Goal: Information Seeking & Learning: Learn about a topic

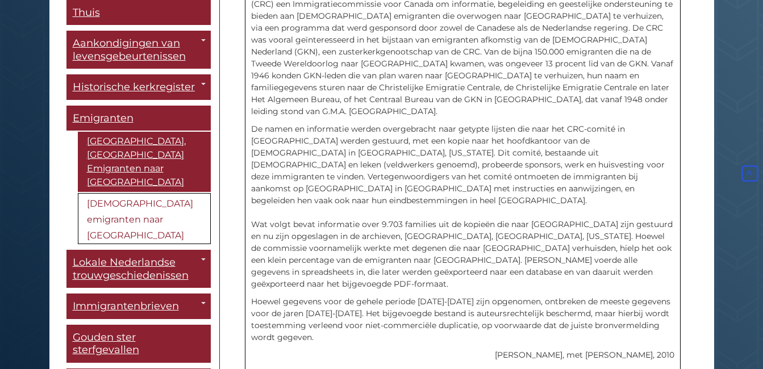
scroll to position [351, 0]
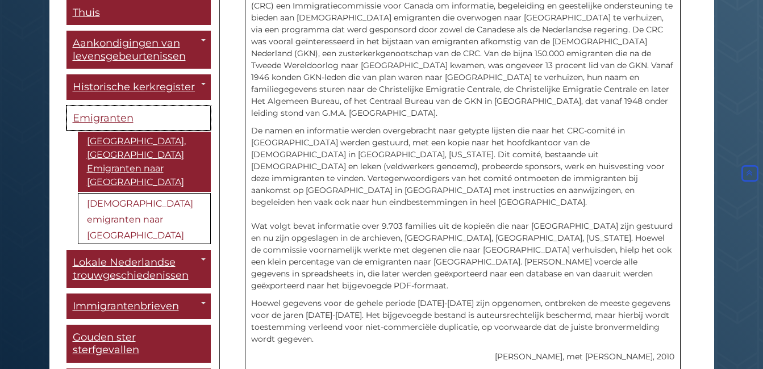
click at [83, 124] on span "Emigranten" at bounding box center [103, 118] width 61 height 12
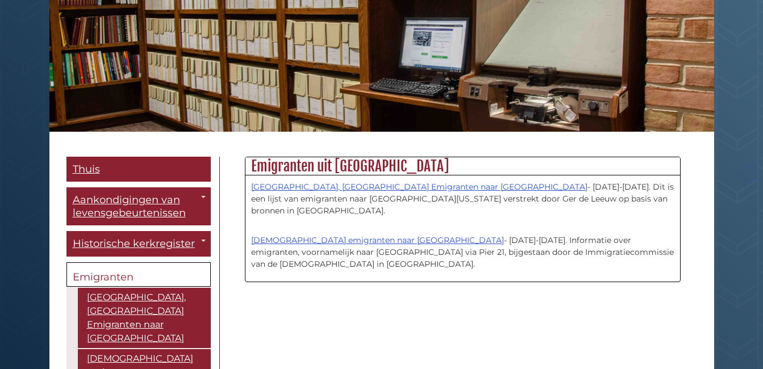
scroll to position [170, 0]
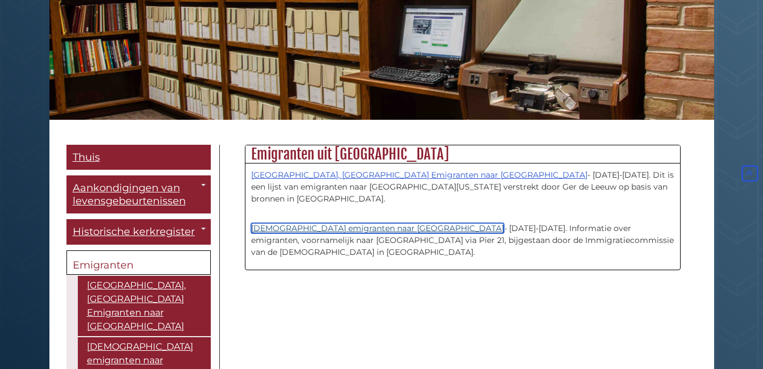
click at [308, 223] on link "[DEMOGRAPHIC_DATA] emigranten naar [GEOGRAPHIC_DATA]" at bounding box center [377, 228] width 253 height 10
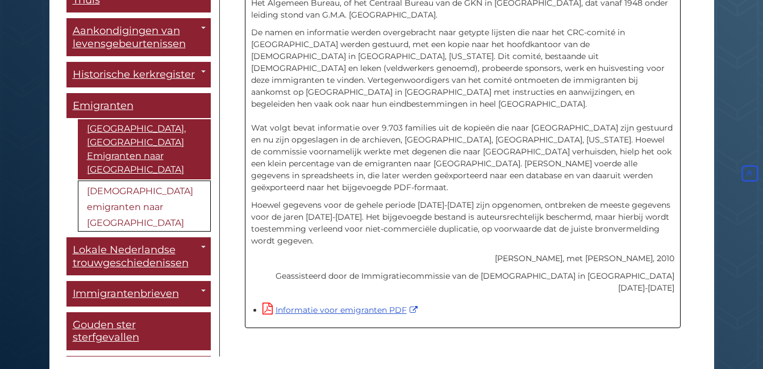
scroll to position [454, 0]
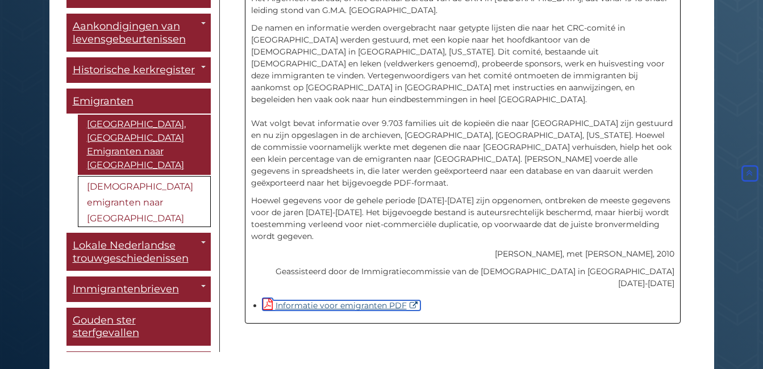
click at [336, 300] on font "Informatie voor emigranten PDF" at bounding box center [340, 305] width 131 height 10
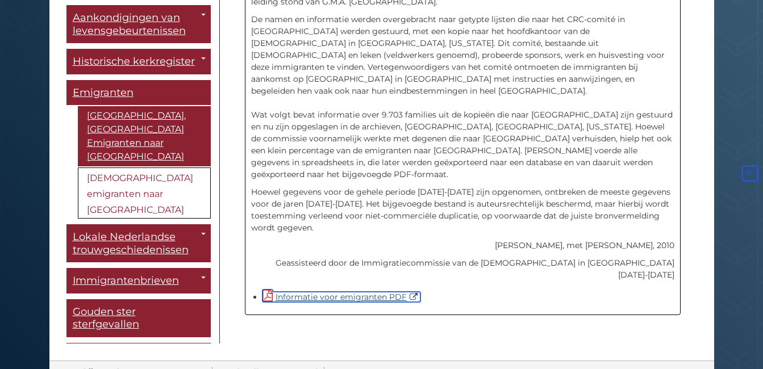
scroll to position [465, 0]
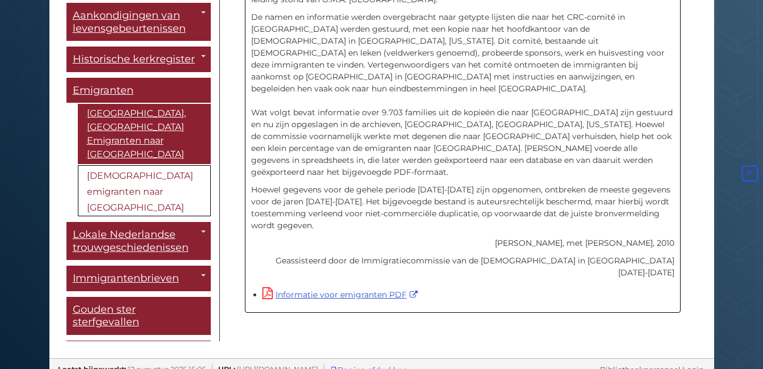
click at [121, 165] on link "[DEMOGRAPHIC_DATA] emigranten naar [GEOGRAPHIC_DATA]" at bounding box center [144, 190] width 133 height 51
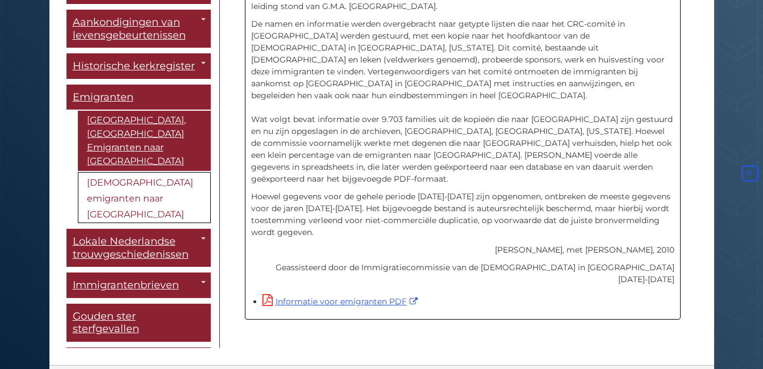
scroll to position [465, 0]
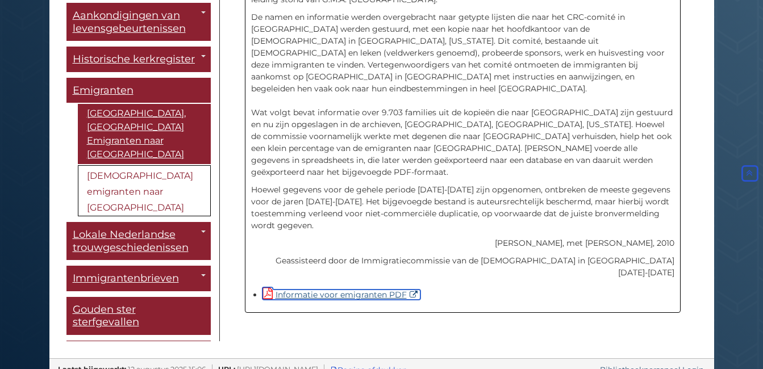
click at [270, 287] on icon at bounding box center [267, 293] width 10 height 12
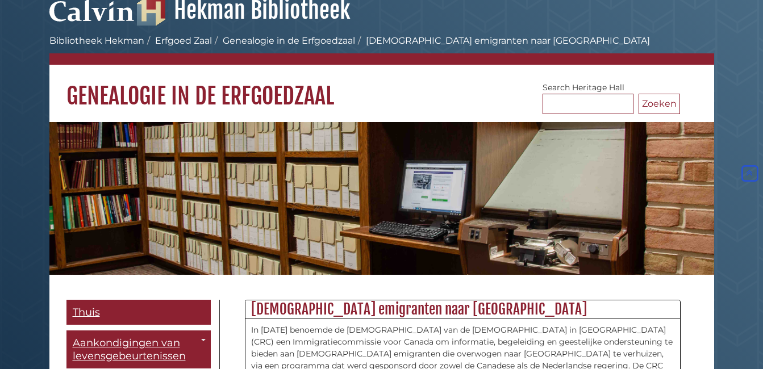
scroll to position [0, 0]
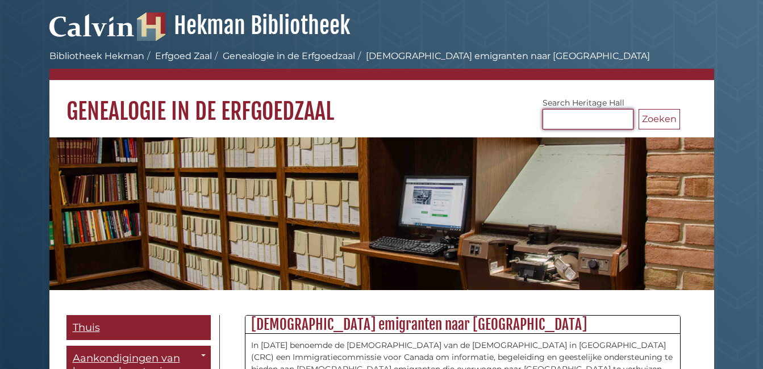
click at [547, 115] on input "Zoeken Erfgoedzaal" at bounding box center [587, 119] width 91 height 20
type input "**********"
click at [662, 119] on button "Zoeken" at bounding box center [658, 119] width 41 height 20
